Goal: Task Accomplishment & Management: Complete application form

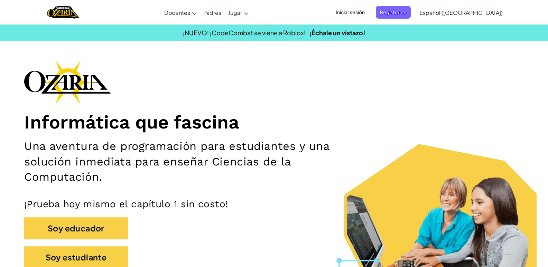
click at [358, 11] on span "Iniciar sesión" at bounding box center [350, 12] width 37 height 13
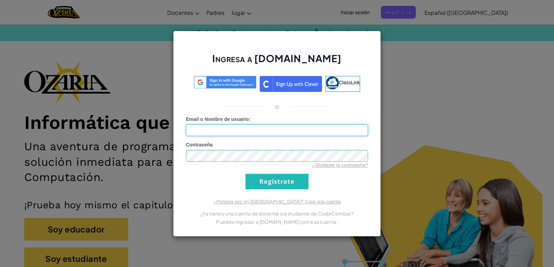
click at [247, 127] on input "Email o Nombre de usuario :" at bounding box center [277, 131] width 182 height 12
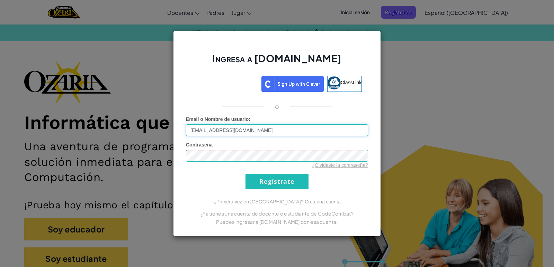
type input "[EMAIL_ADDRESS][DOMAIN_NAME]"
click at [238, 192] on div "Ingresa a [DOMAIN_NAME] ClassLink o Error desconocido. Email o Nombre de usuari…" at bounding box center [277, 134] width 208 height 206
click at [272, 177] on input "Regístrate" at bounding box center [276, 182] width 63 height 16
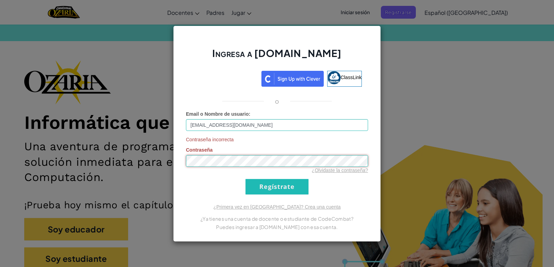
click at [245, 179] on input "Regístrate" at bounding box center [276, 187] width 63 height 16
